Goal: Information Seeking & Learning: Understand process/instructions

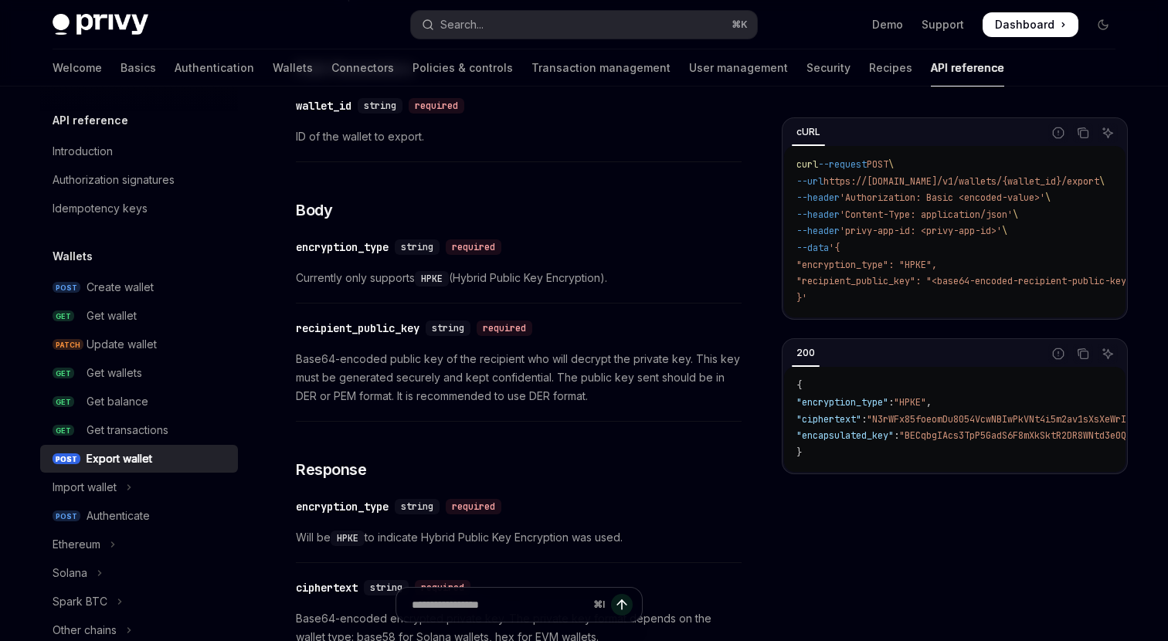
scroll to position [1057, 0]
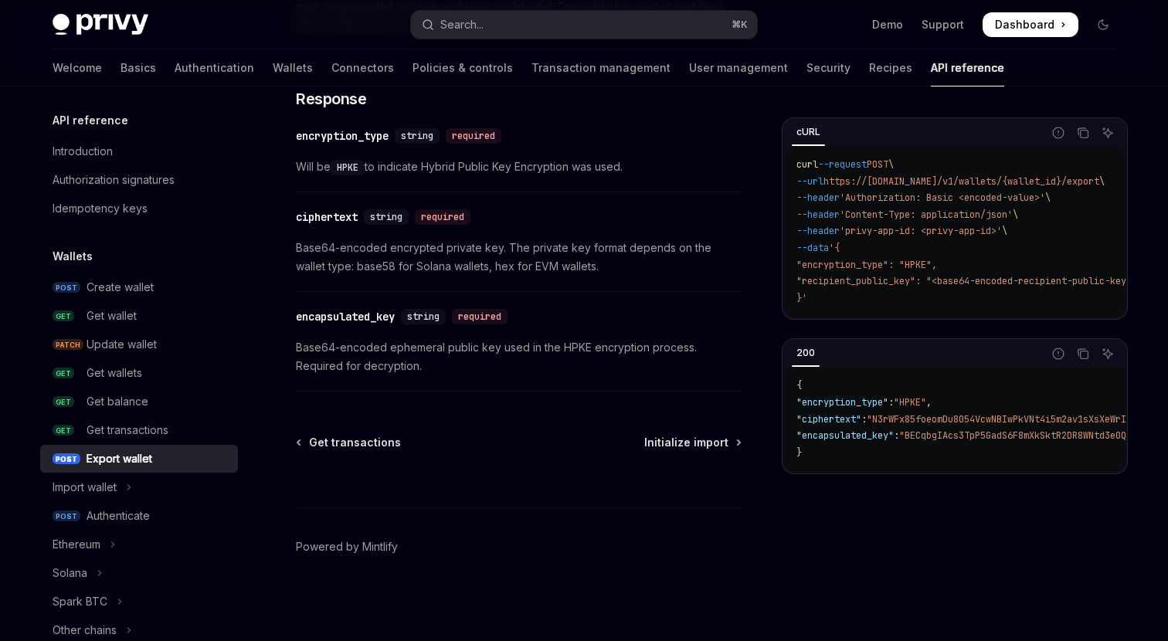
click at [193, 458] on div "Export wallet" at bounding box center [158, 459] width 142 height 19
type textarea "*"
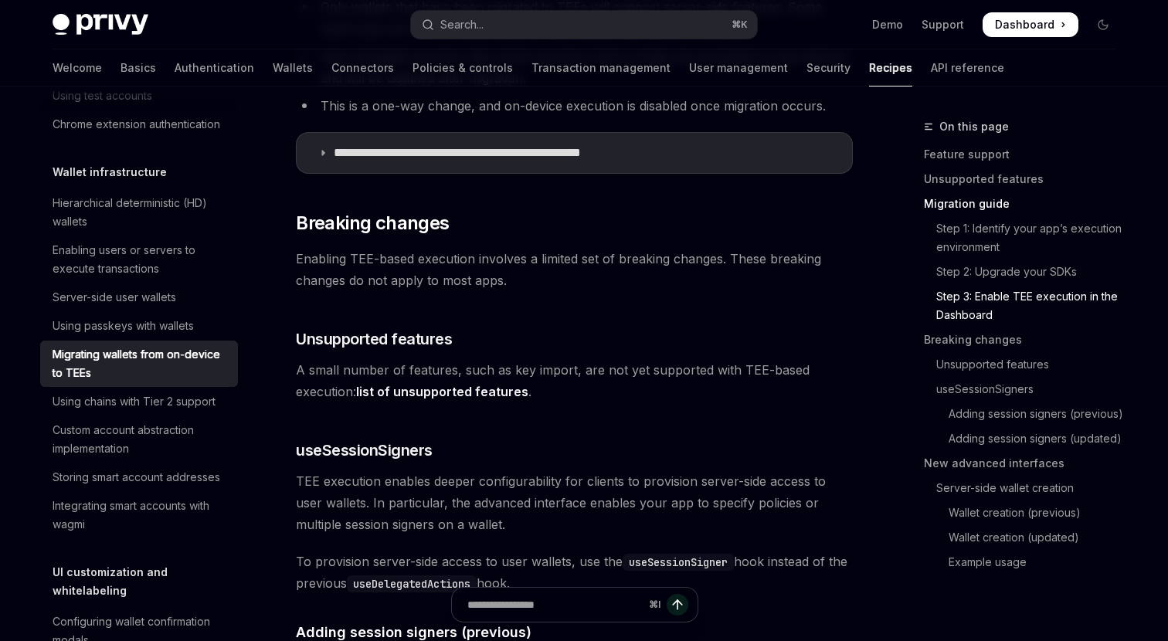
scroll to position [2011, 0]
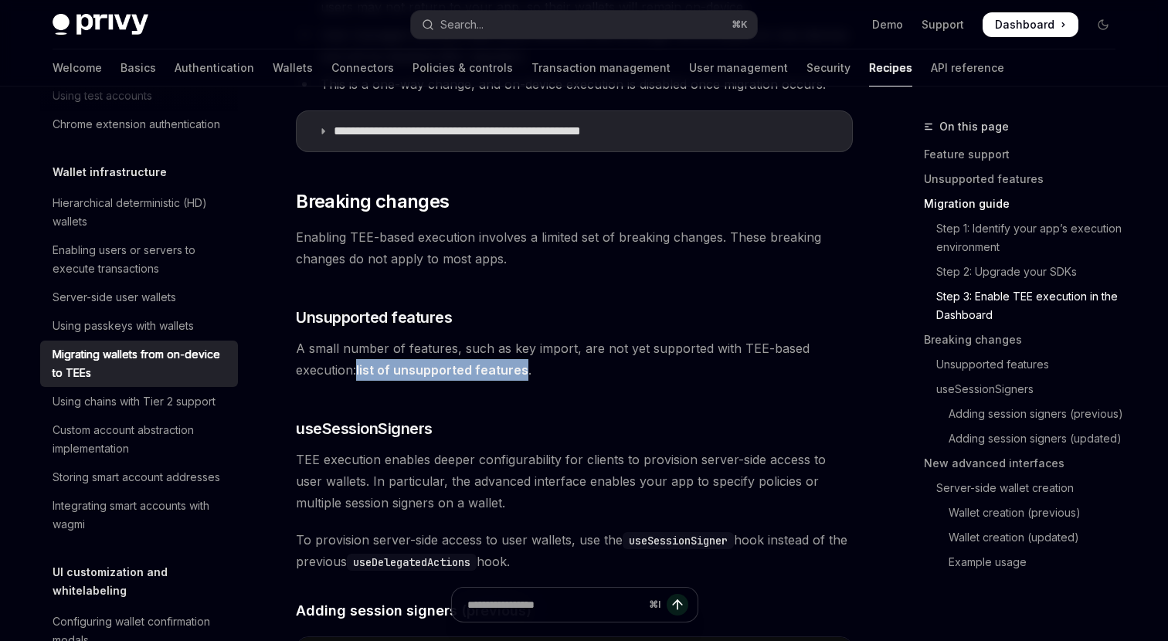
click at [466, 371] on link "list of unsupported features" at bounding box center [442, 370] width 172 height 16
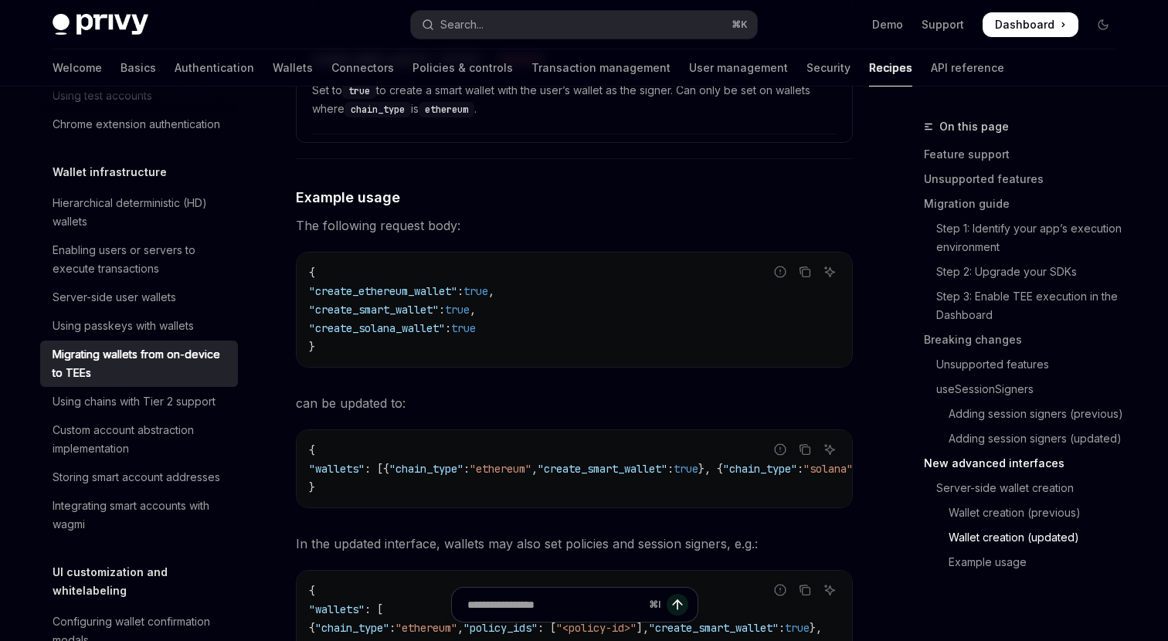
scroll to position [4981, 0]
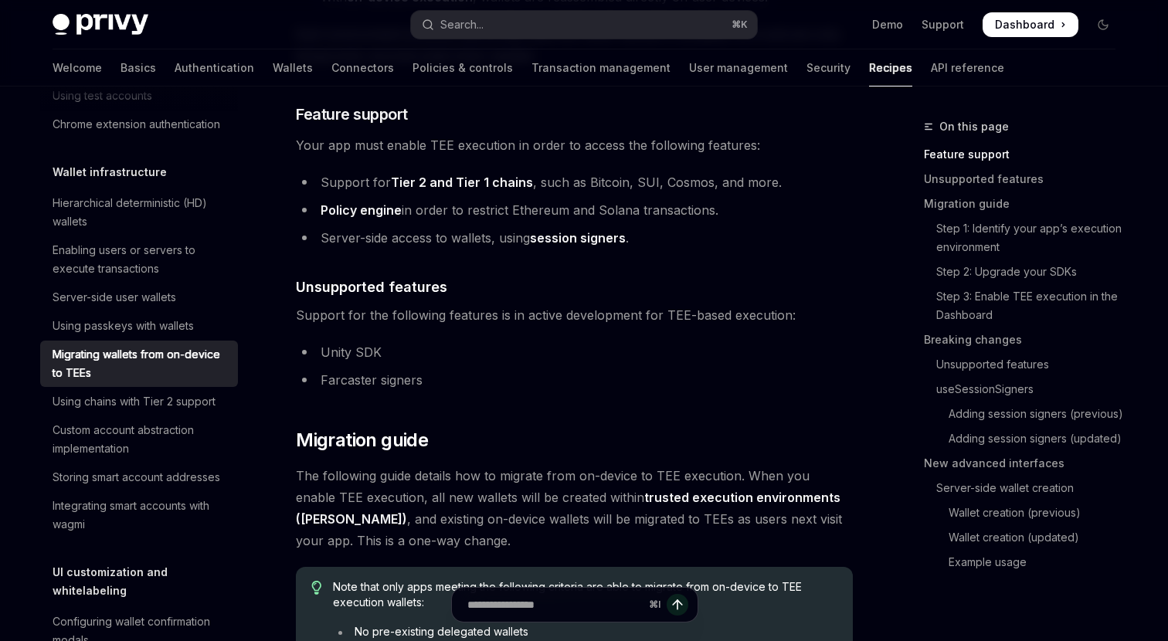
scroll to position [423, 0]
